Goal: Browse casually

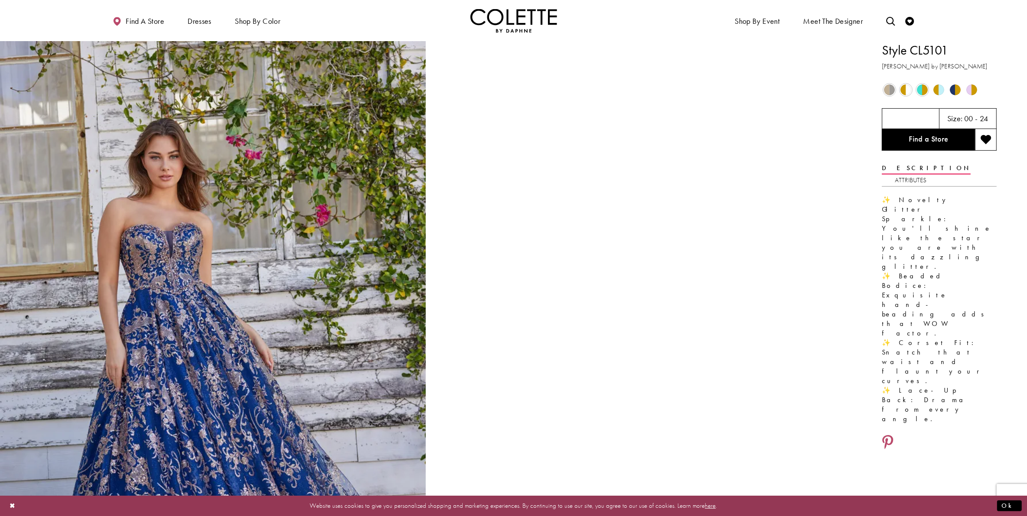
click at [888, 90] on span "Product color controls state depends on size chosen" at bounding box center [889, 89] width 11 height 11
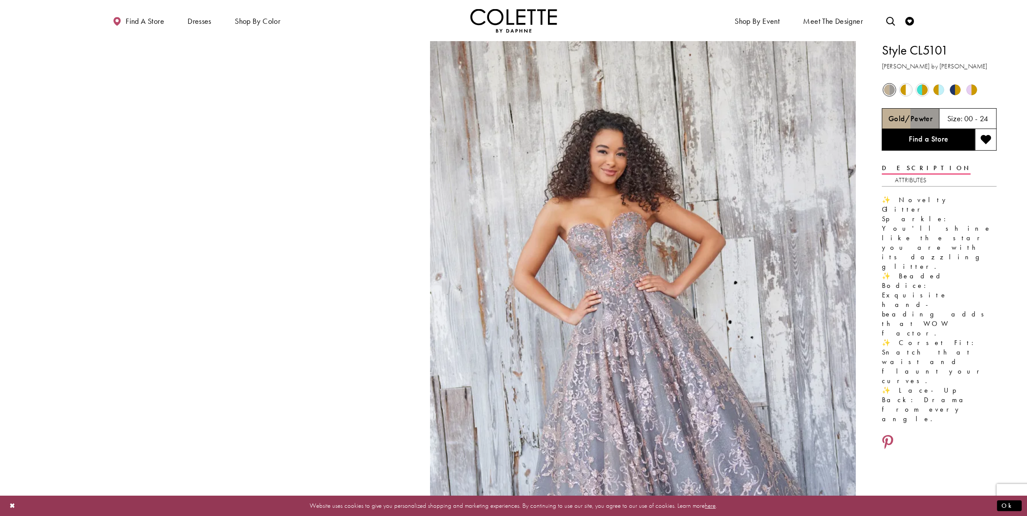
click at [906, 91] on span "Product color controls state depends on size chosen" at bounding box center [905, 89] width 11 height 11
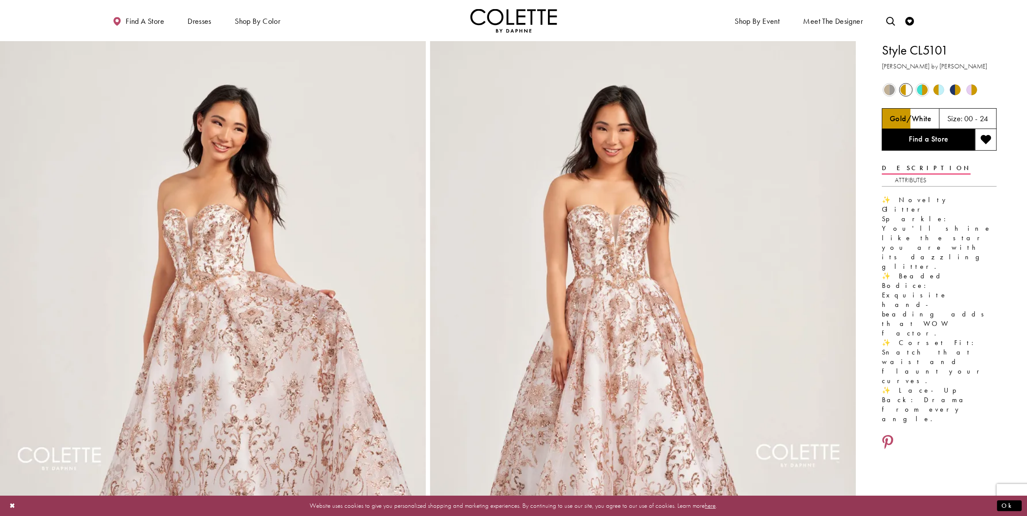
click at [919, 89] on span "Product color controls state depends on size chosen" at bounding box center [922, 89] width 11 height 11
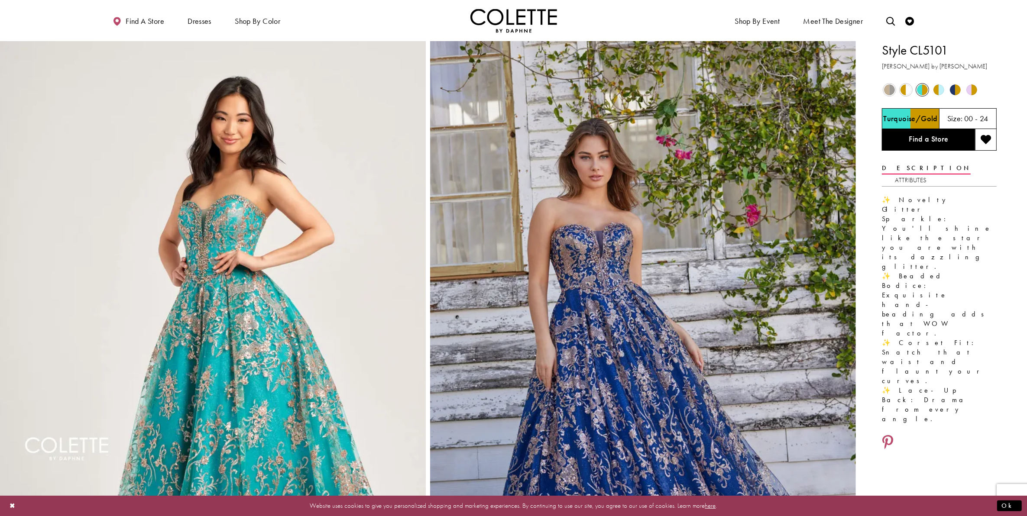
click at [938, 91] on span "Product color controls state depends on size chosen" at bounding box center [938, 89] width 11 height 11
click at [951, 86] on span "Product color controls state depends on size chosen" at bounding box center [955, 89] width 11 height 11
click at [970, 91] on span "Product color controls state depends on size chosen" at bounding box center [971, 89] width 11 height 11
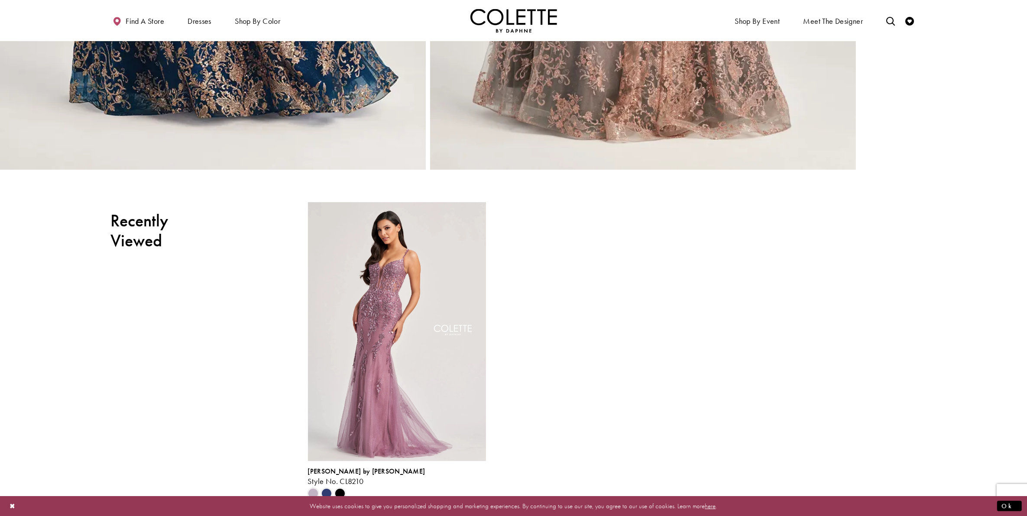
scroll to position [3649, 0]
